Goal: Information Seeking & Learning: Learn about a topic

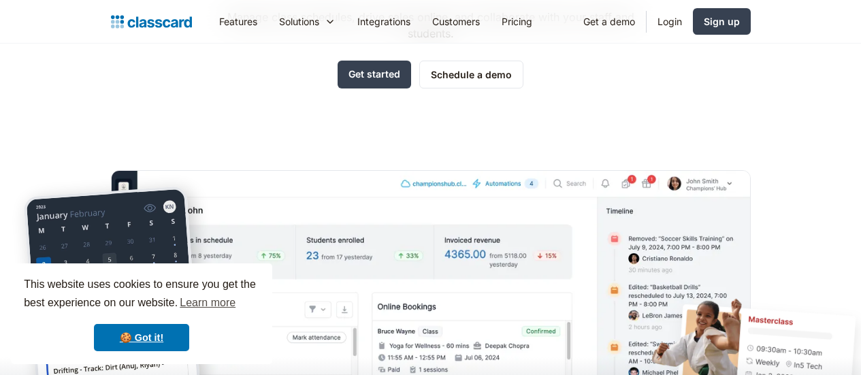
scroll to position [204, 0]
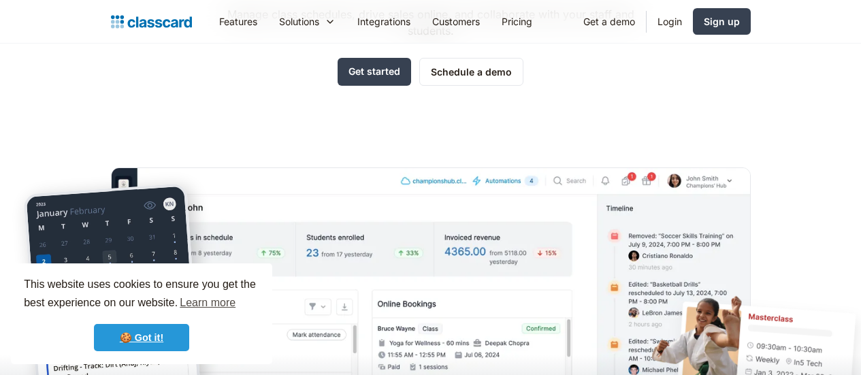
click at [132, 337] on link "🍪 Got it!" at bounding box center [141, 337] width 95 height 27
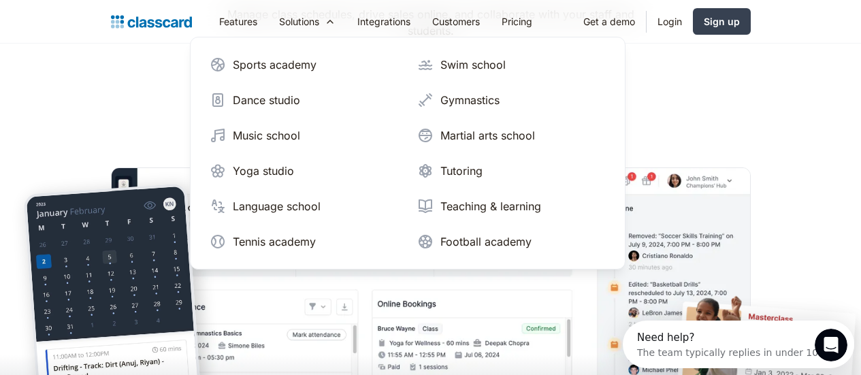
scroll to position [0, 0]
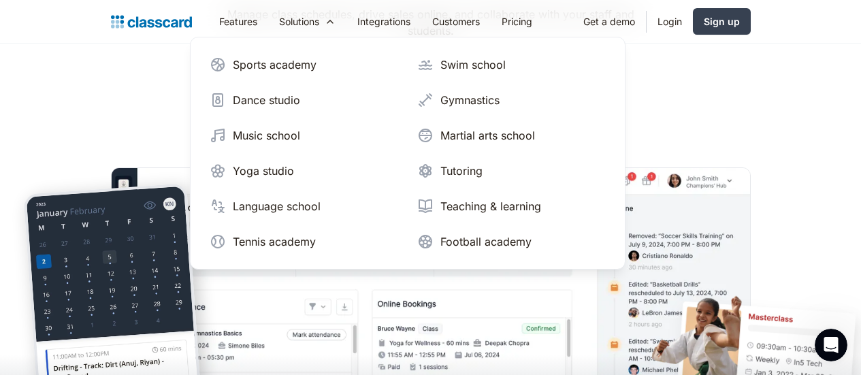
click at [233, 64] on div "Sports academy" at bounding box center [275, 65] width 84 height 16
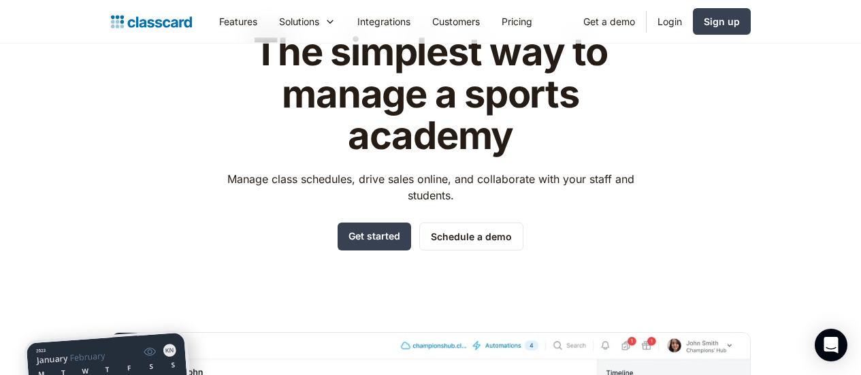
scroll to position [68, 0]
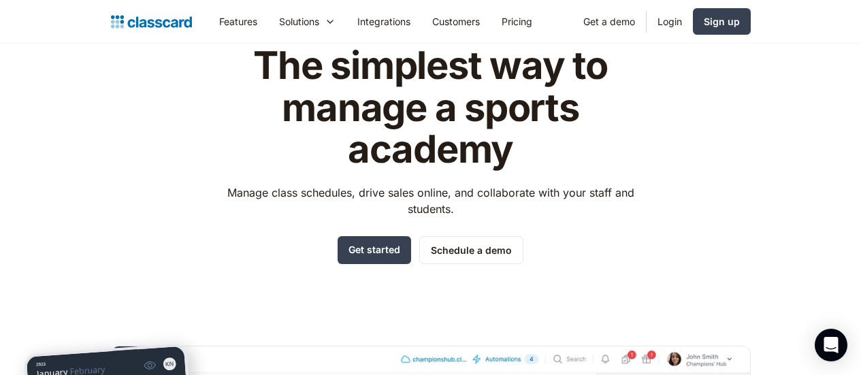
click at [491, 20] on link "Pricing" at bounding box center [517, 21] width 52 height 31
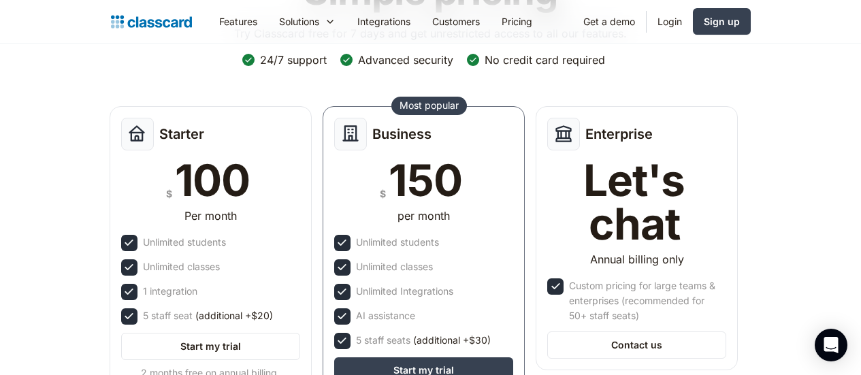
scroll to position [204, 0]
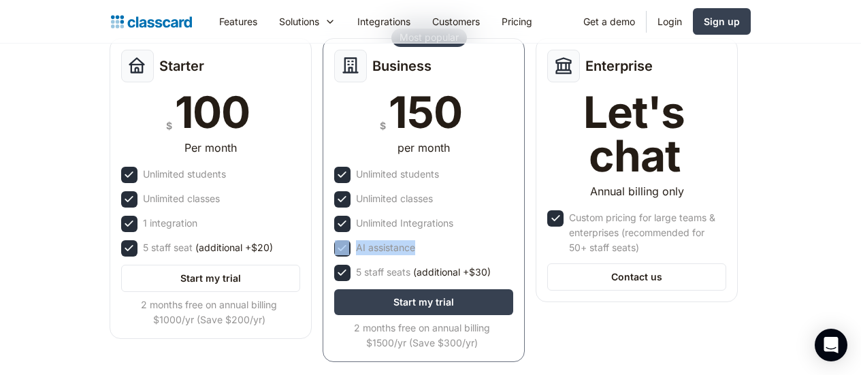
drag, startPoint x: 391, startPoint y: 243, endPoint x: 317, endPoint y: 242, distance: 74.2
click at [334, 242] on div "AI assistance" at bounding box center [423, 248] width 179 height 16
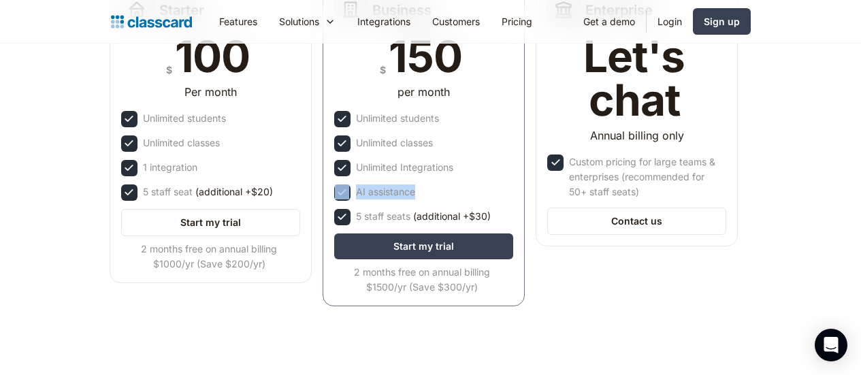
scroll to position [176, 0]
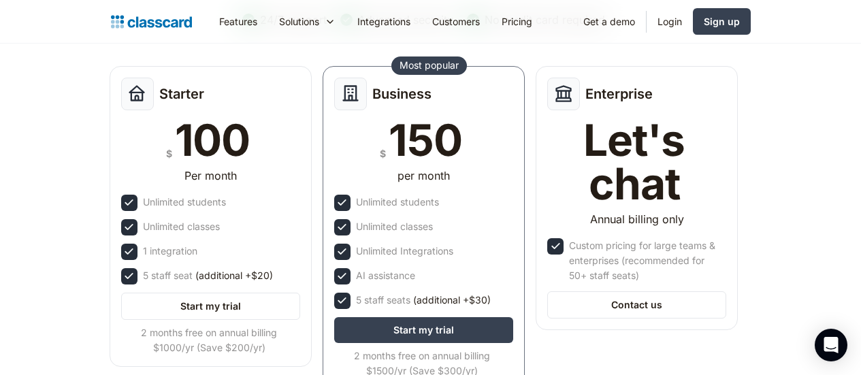
click at [855, 315] on header "Simple pricing Try Classcard free for 7 days and get unrestricted access to all…" at bounding box center [430, 169] width 861 height 605
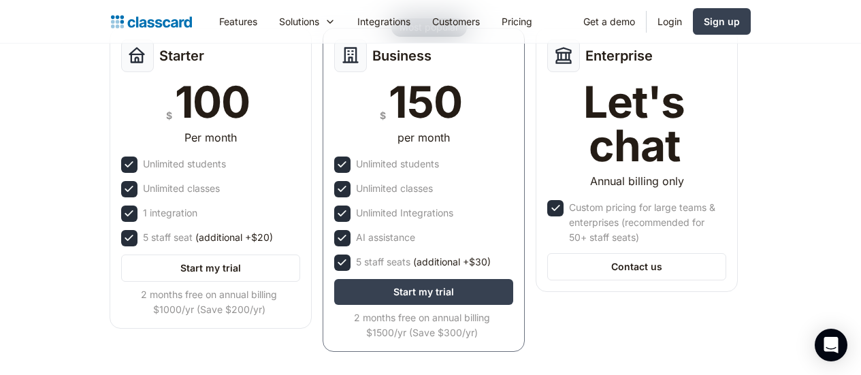
scroll to position [189, 0]
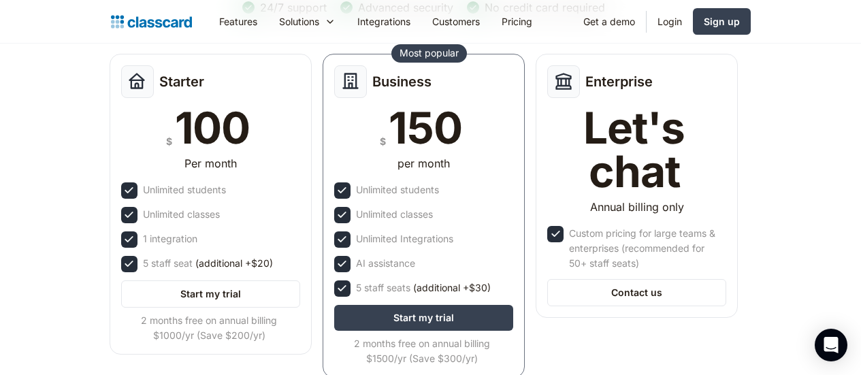
click at [347, 20] on link "Integrations" at bounding box center [384, 21] width 75 height 31
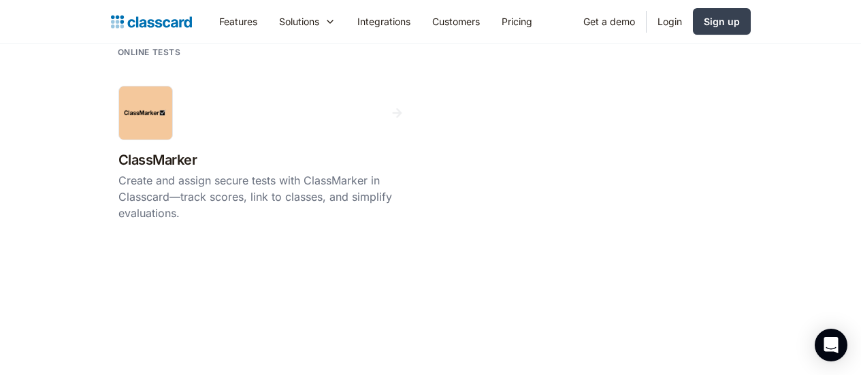
scroll to position [2588, 0]
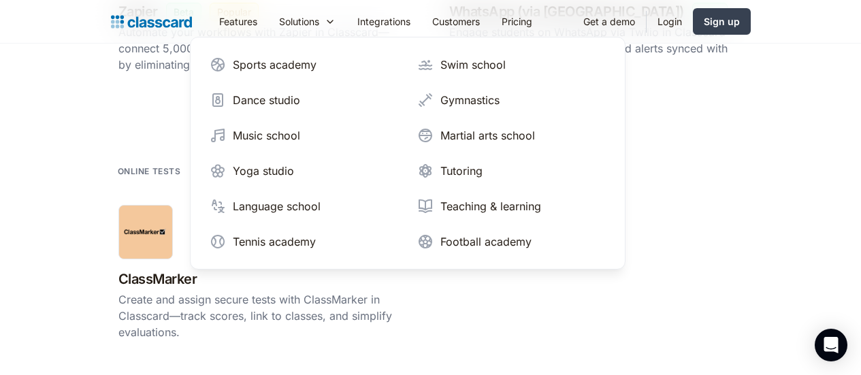
click at [233, 66] on div "Sports academy" at bounding box center [275, 65] width 84 height 16
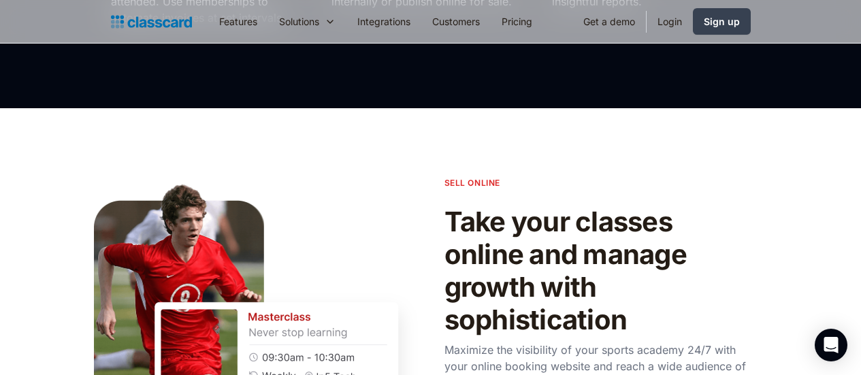
scroll to position [1090, 0]
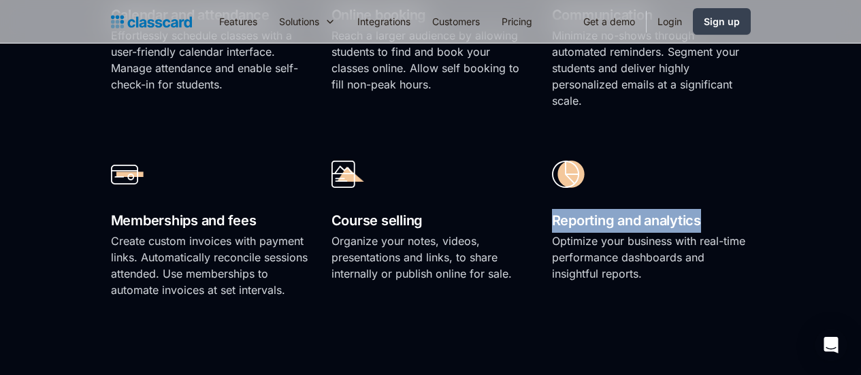
drag, startPoint x: 746, startPoint y: 283, endPoint x: 584, endPoint y: 281, distance: 161.4
click at [584, 281] on div "Calendar and attendance Effortlessly schedule classes with a user-friendly cale…" at bounding box center [431, 123] width 640 height 379
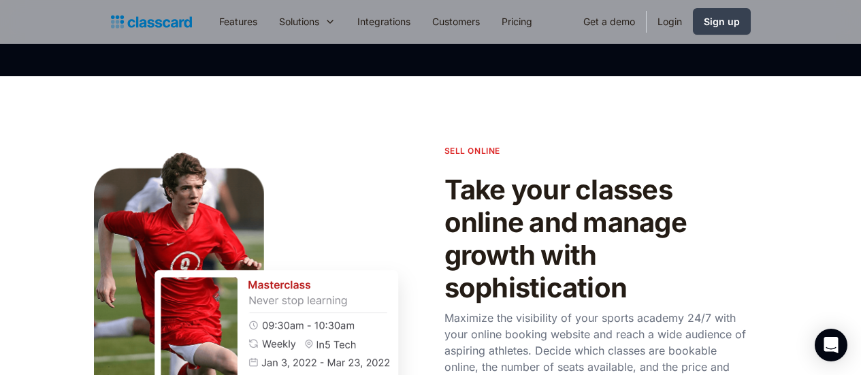
scroll to position [1430, 0]
